Goal: Navigation & Orientation: Find specific page/section

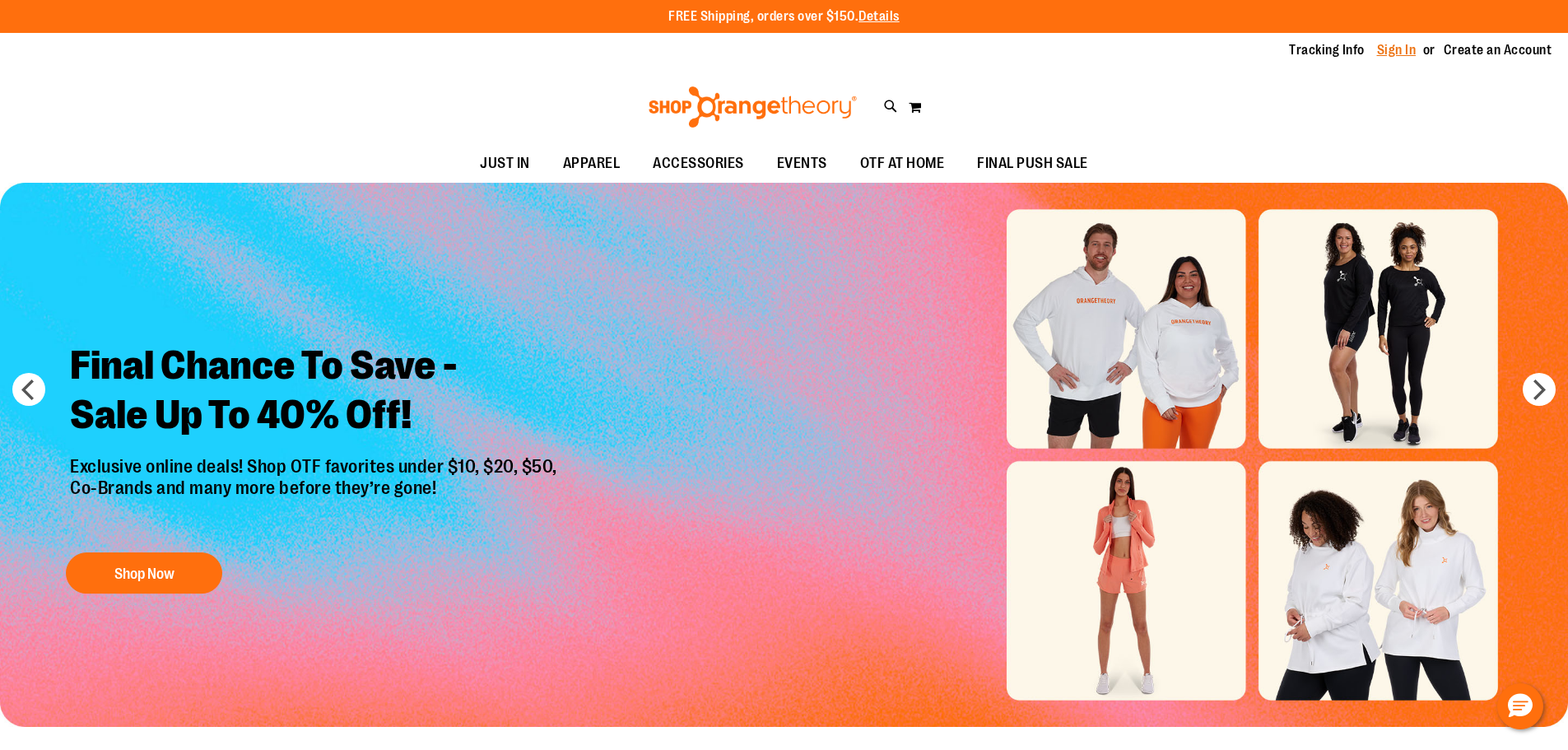
click at [1397, 51] on link "Sign In" at bounding box center [1397, 50] width 39 height 18
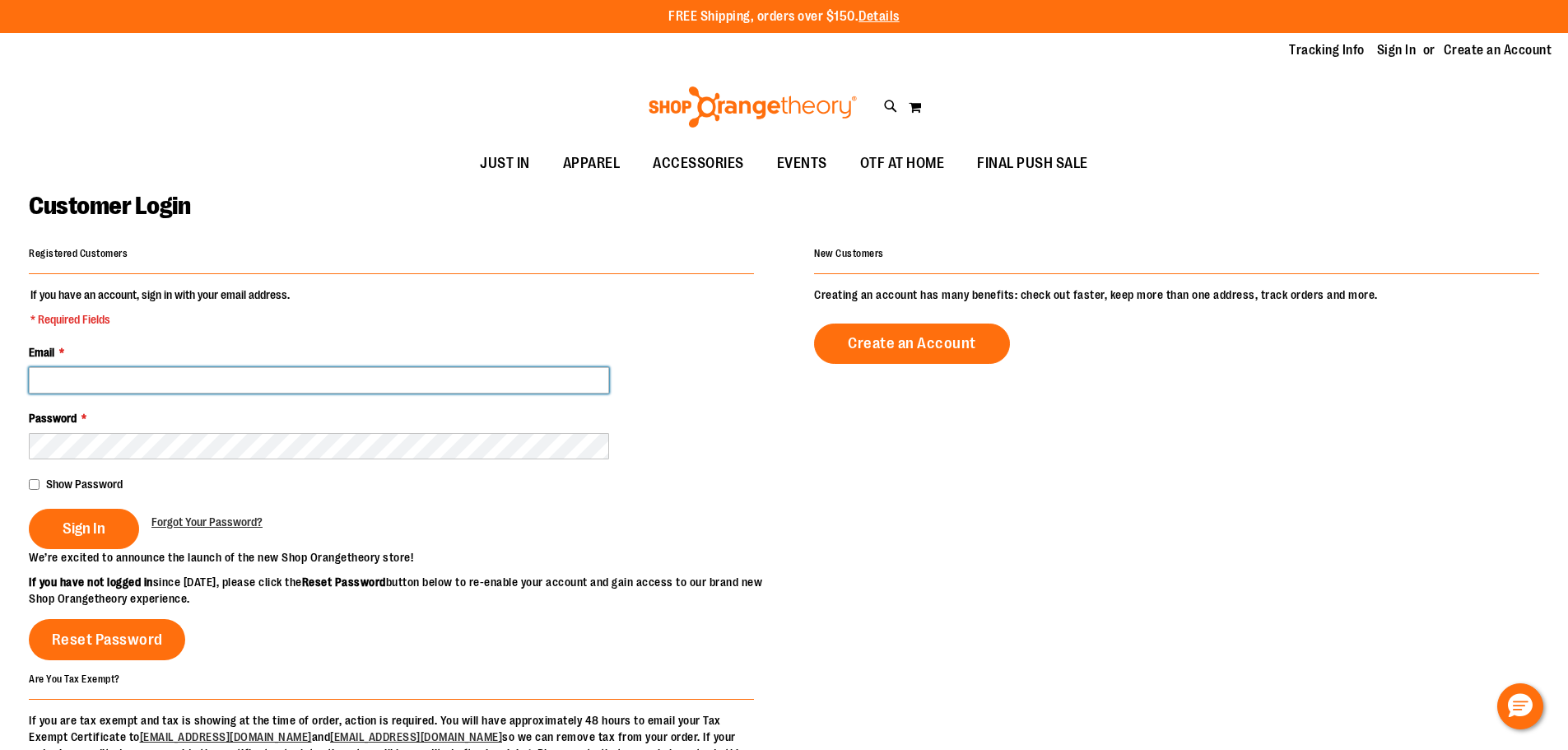
click at [139, 374] on input "Email *" at bounding box center [319, 381] width 581 height 26
type input "**********"
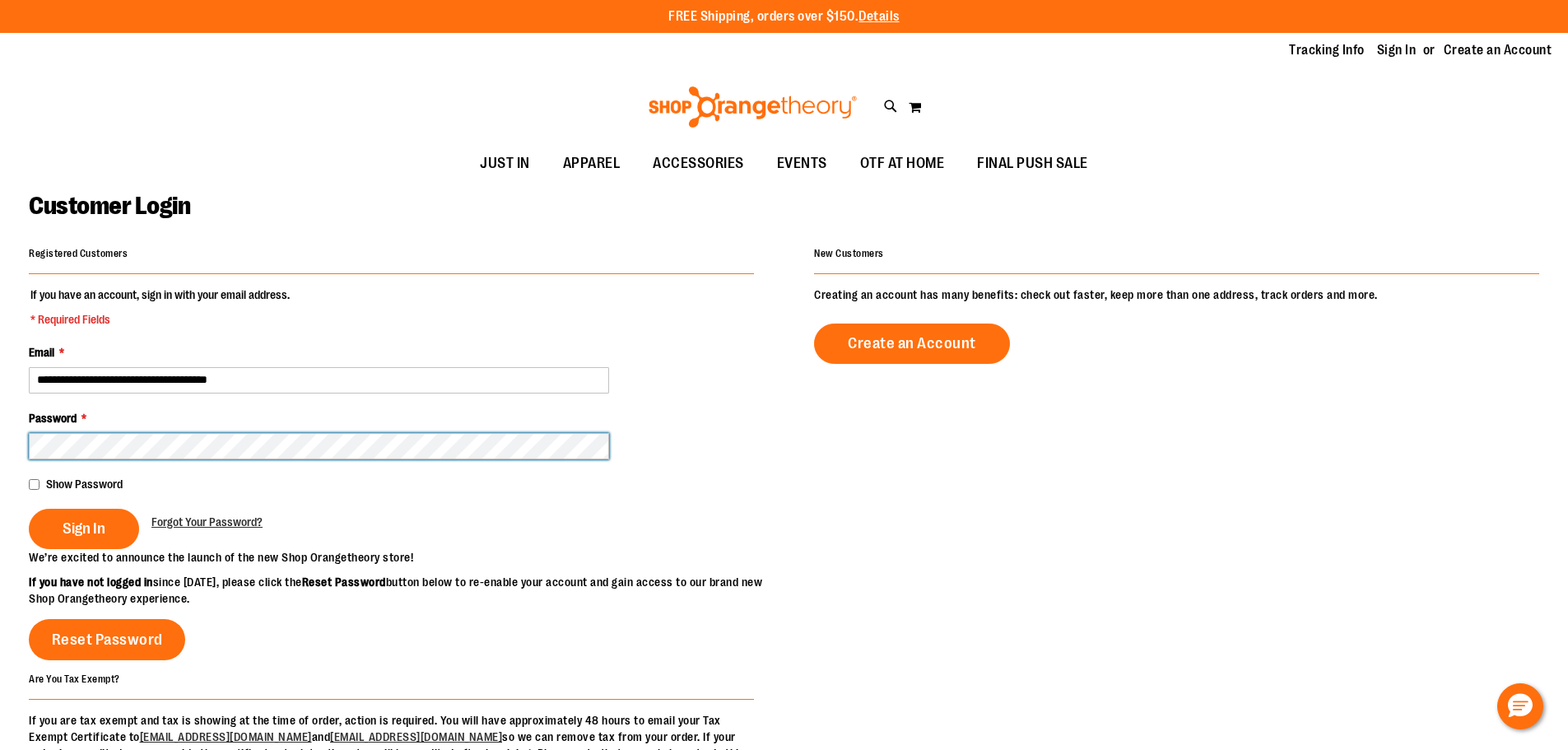
click at [29, 508] on button "Sign In" at bounding box center [84, 528] width 110 height 40
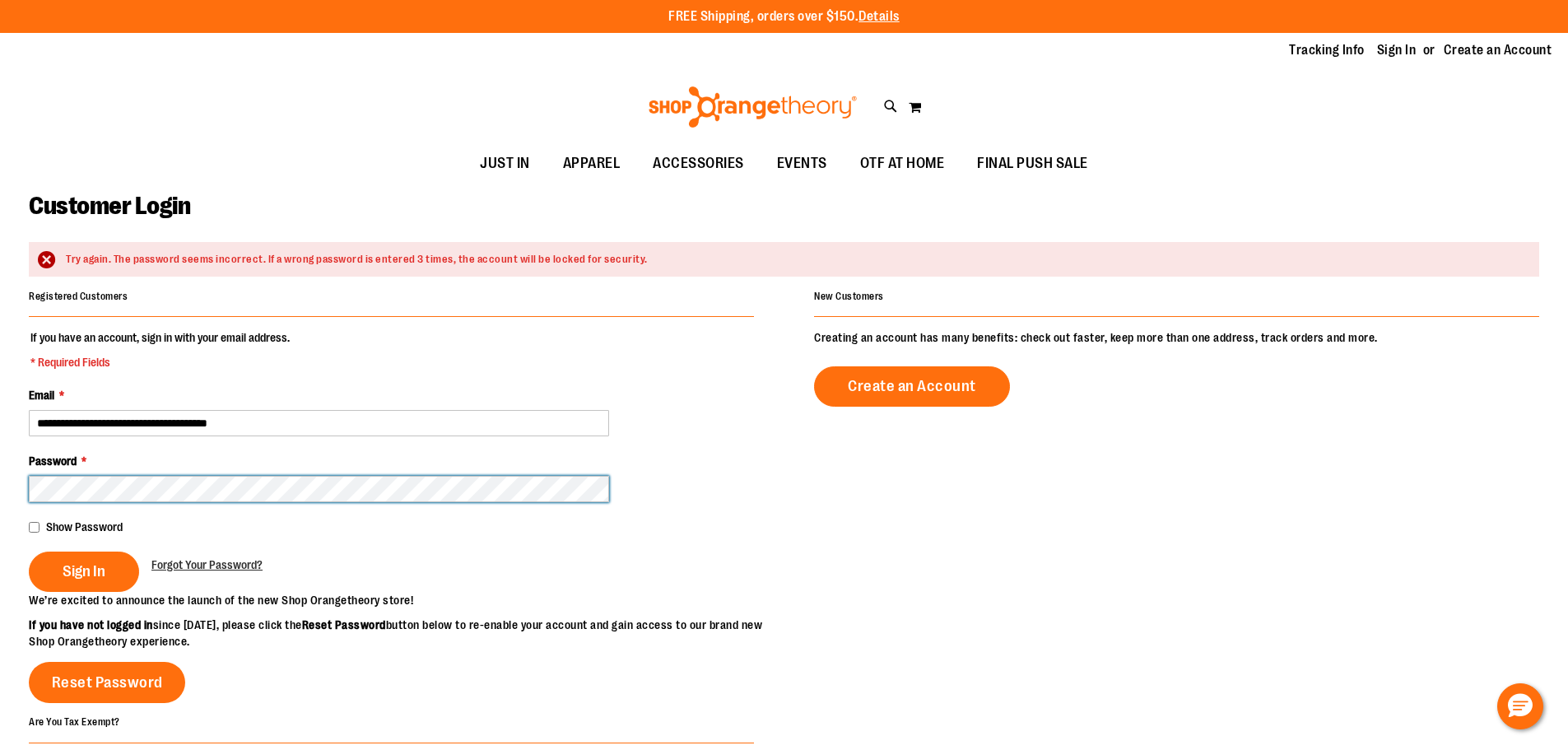
click at [29, 552] on button "Sign In" at bounding box center [84, 571] width 110 height 40
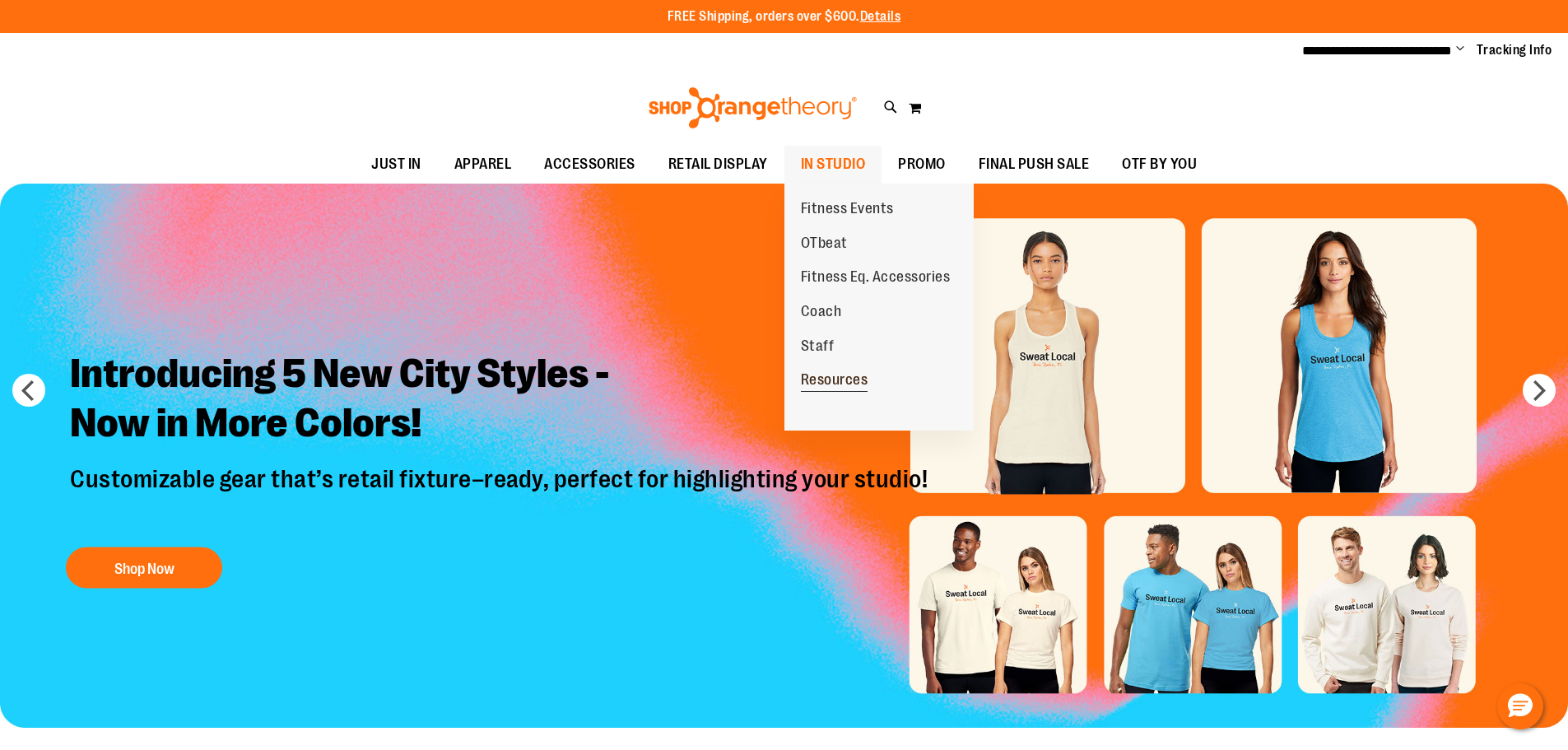
click at [830, 382] on span "Resources" at bounding box center [834, 382] width 68 height 21
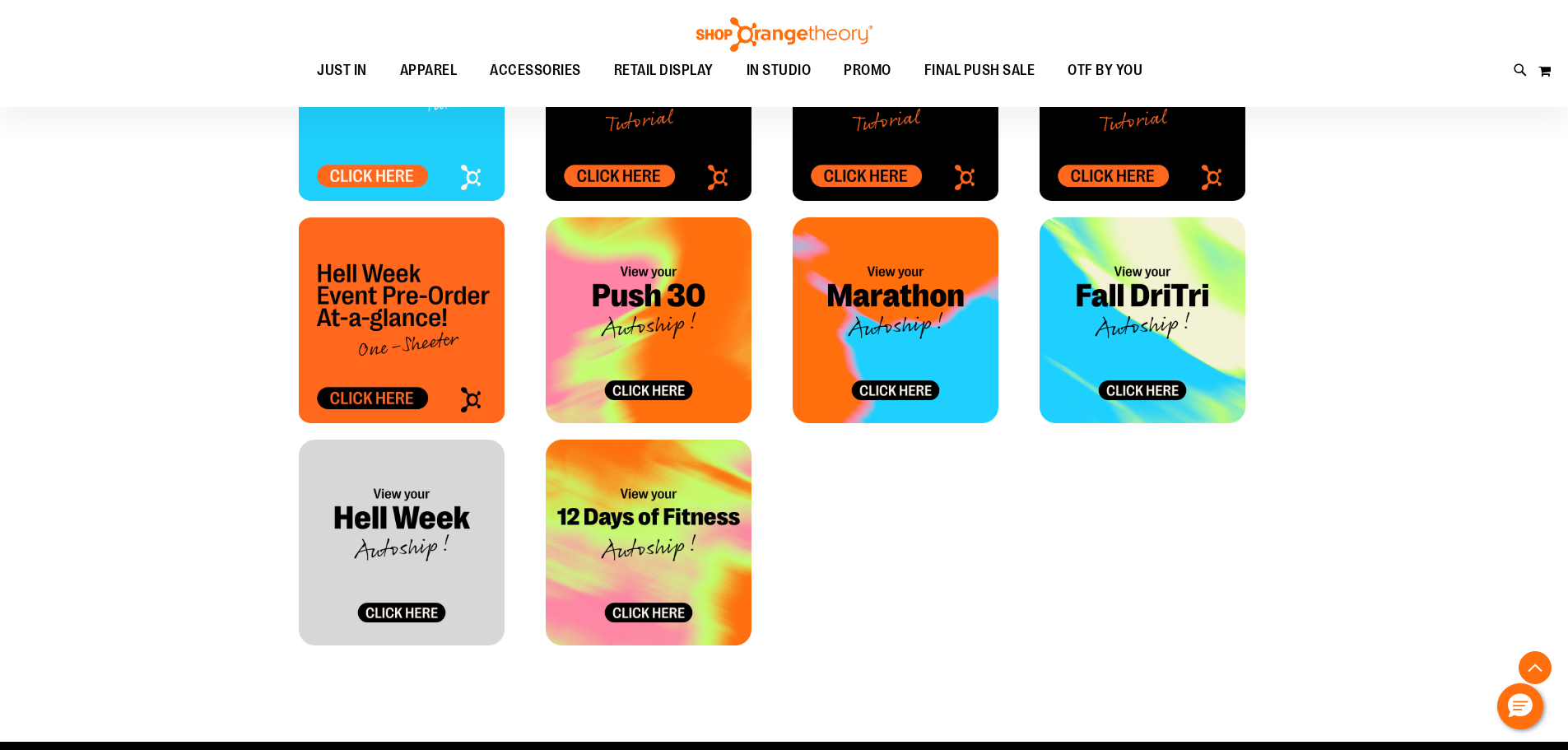
scroll to position [822, 0]
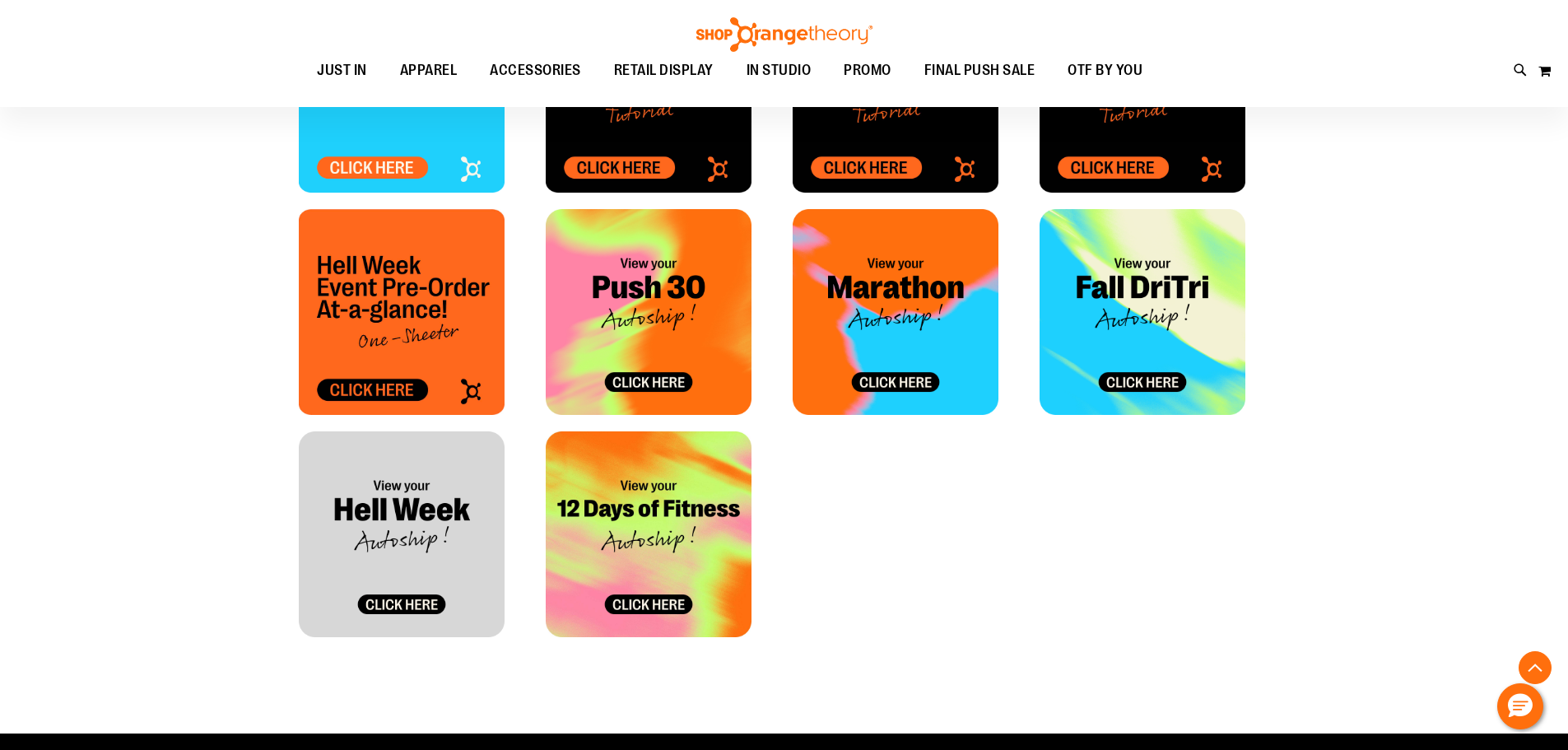
click at [395, 568] on img at bounding box center [401, 534] width 206 height 206
